Goal: Information Seeking & Learning: Learn about a topic

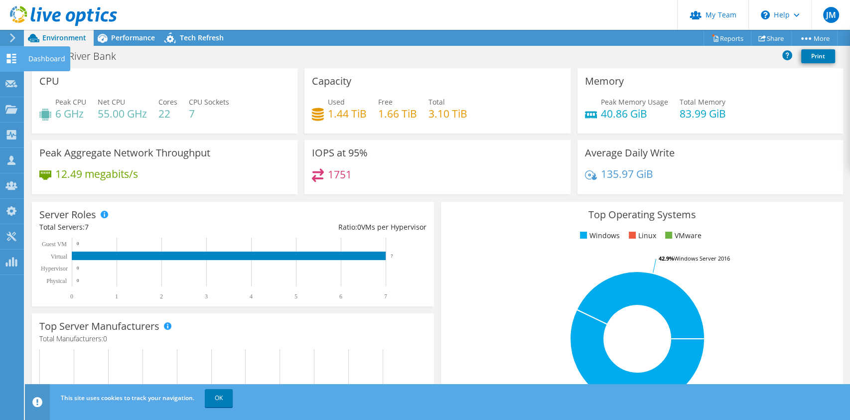
click at [16, 60] on icon at bounding box center [11, 58] width 12 height 9
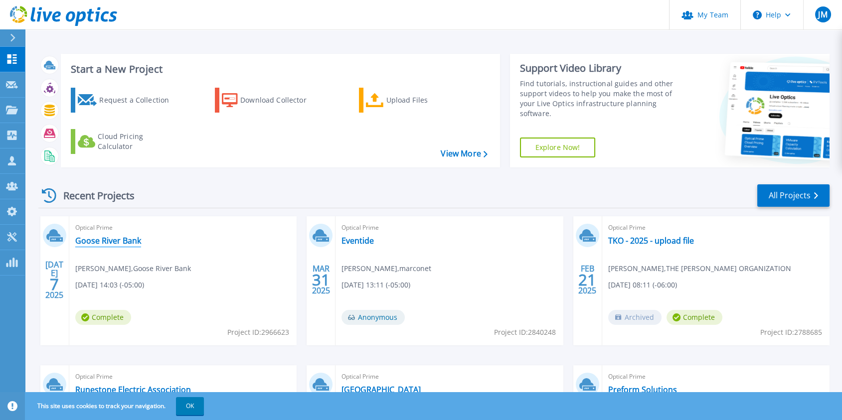
click at [125, 238] on link "Goose River Bank" at bounding box center [108, 241] width 66 height 10
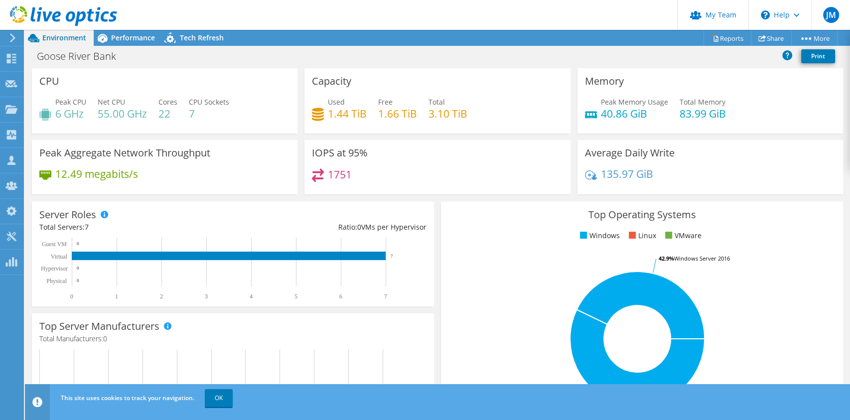
click at [643, 211] on h3 "Top Operating Systems" at bounding box center [641, 214] width 387 height 11
click at [14, 37] on icon at bounding box center [12, 37] width 7 height 9
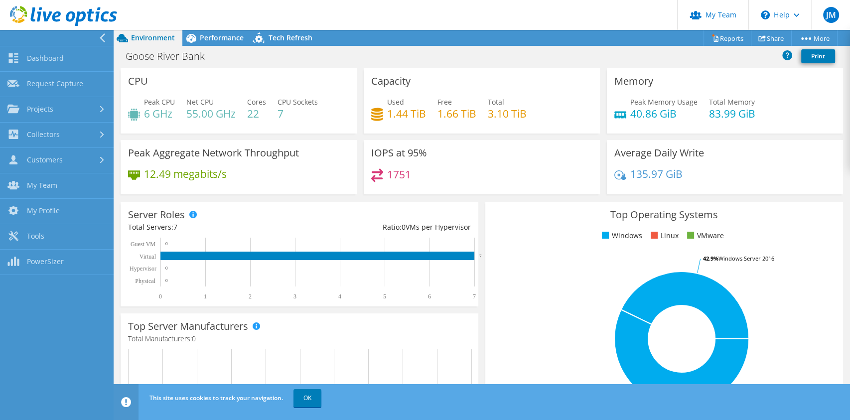
click at [199, 12] on header "JM Partner Team Admin [PERSON_NAME] [PERSON_NAME][EMAIL_ADDRESS][PERSON_NAME][P…" at bounding box center [425, 15] width 850 height 30
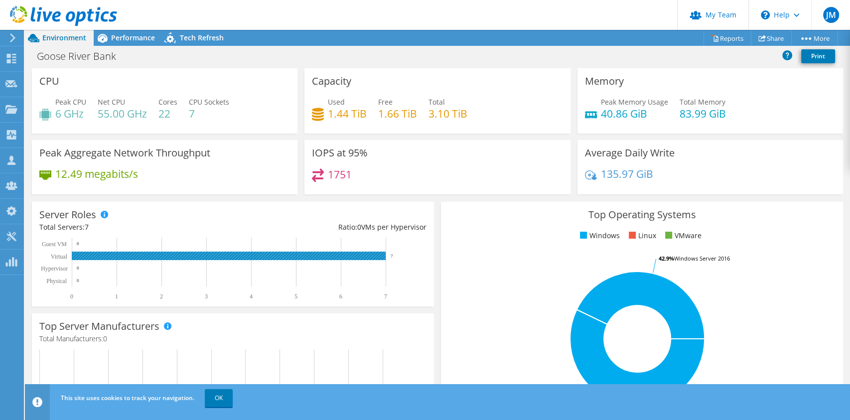
click at [164, 255] on rect at bounding box center [229, 256] width 314 height 8
click at [154, 255] on rect at bounding box center [229, 256] width 314 height 8
click at [222, 393] on link "OK" at bounding box center [219, 398] width 28 height 18
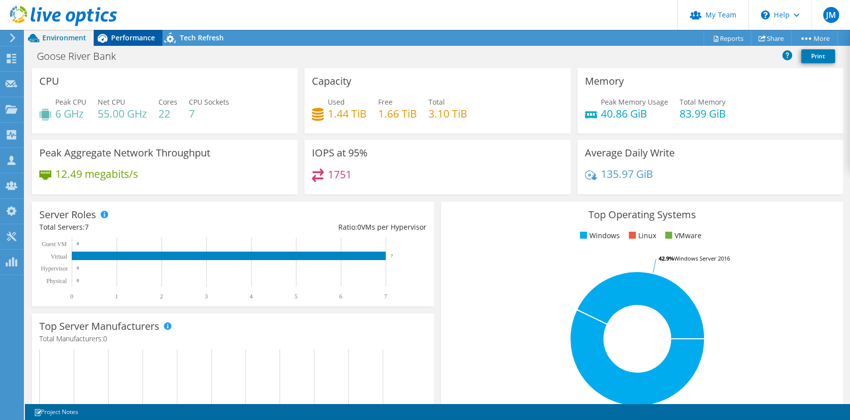
click at [119, 32] on div "Performance" at bounding box center [128, 38] width 69 height 16
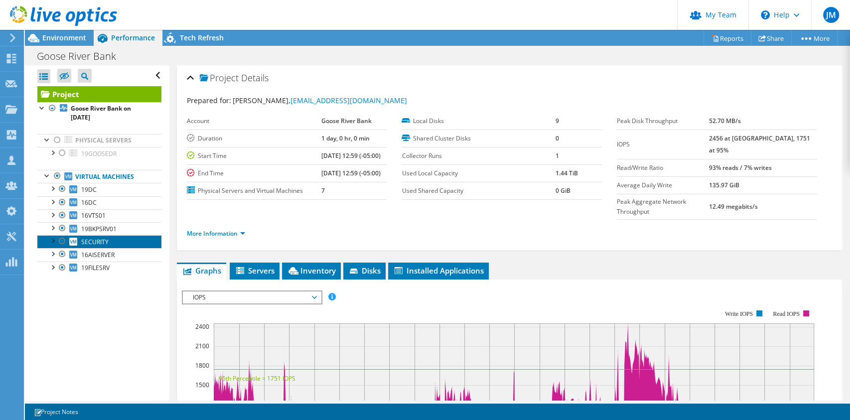
click at [73, 240] on icon at bounding box center [73, 242] width 8 height 8
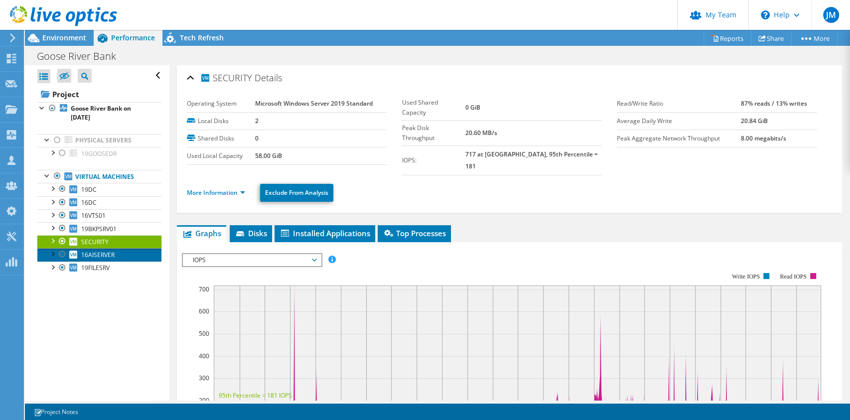
click at [117, 250] on link "16AISERVER" at bounding box center [99, 254] width 124 height 13
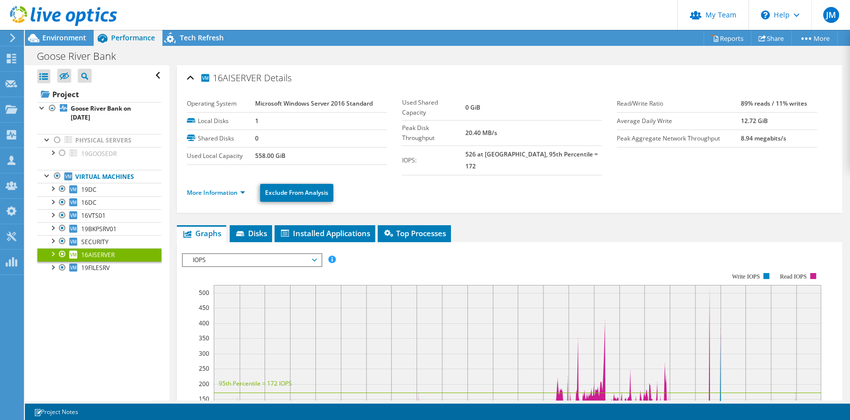
click at [96, 310] on div "Open All Close All Hide Excluded Nodes Project Tree Filter" at bounding box center [97, 232] width 144 height 335
